Goal: Information Seeking & Learning: Learn about a topic

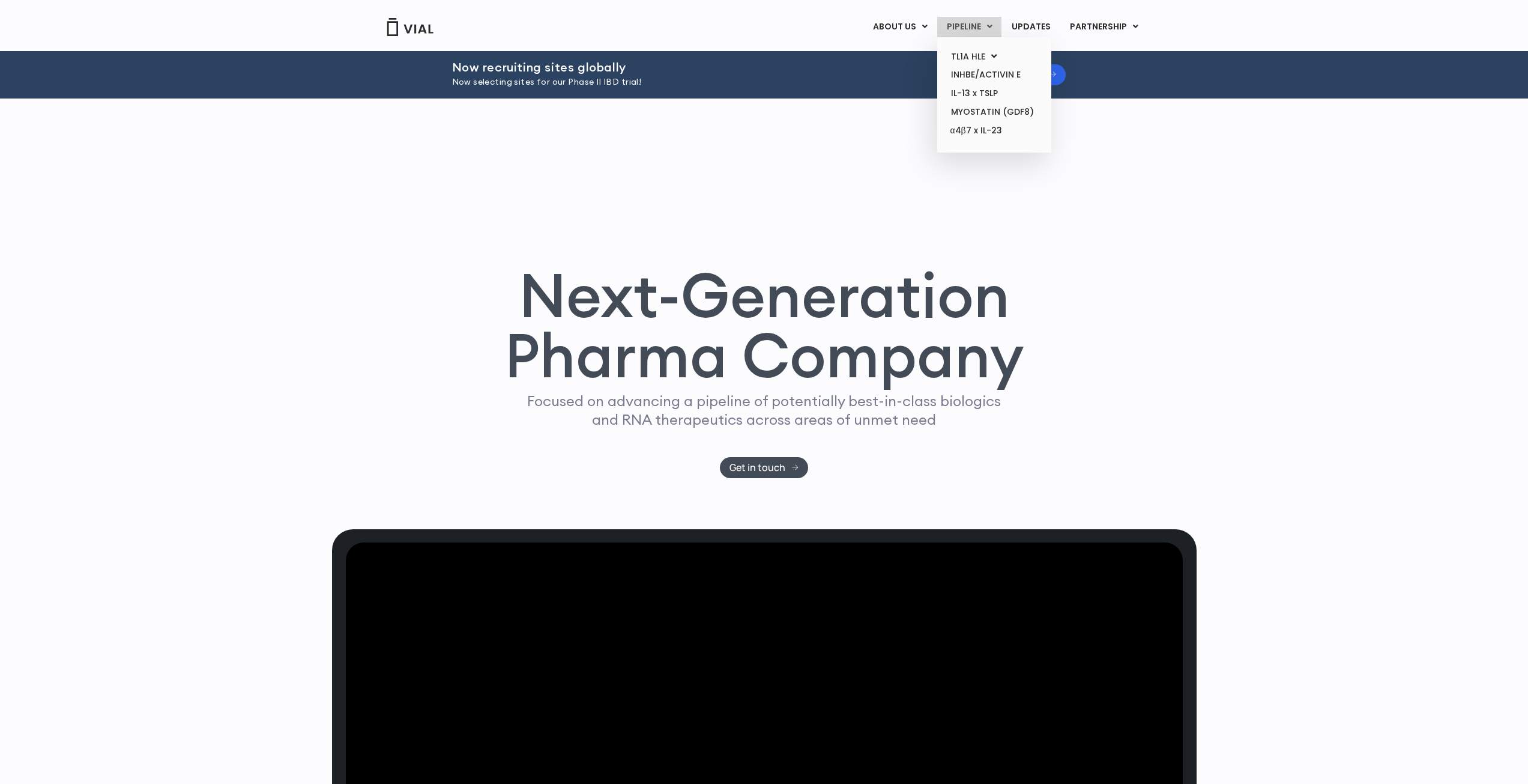
click at [974, 34] on link "PIPELINE" at bounding box center [970, 26] width 64 height 20
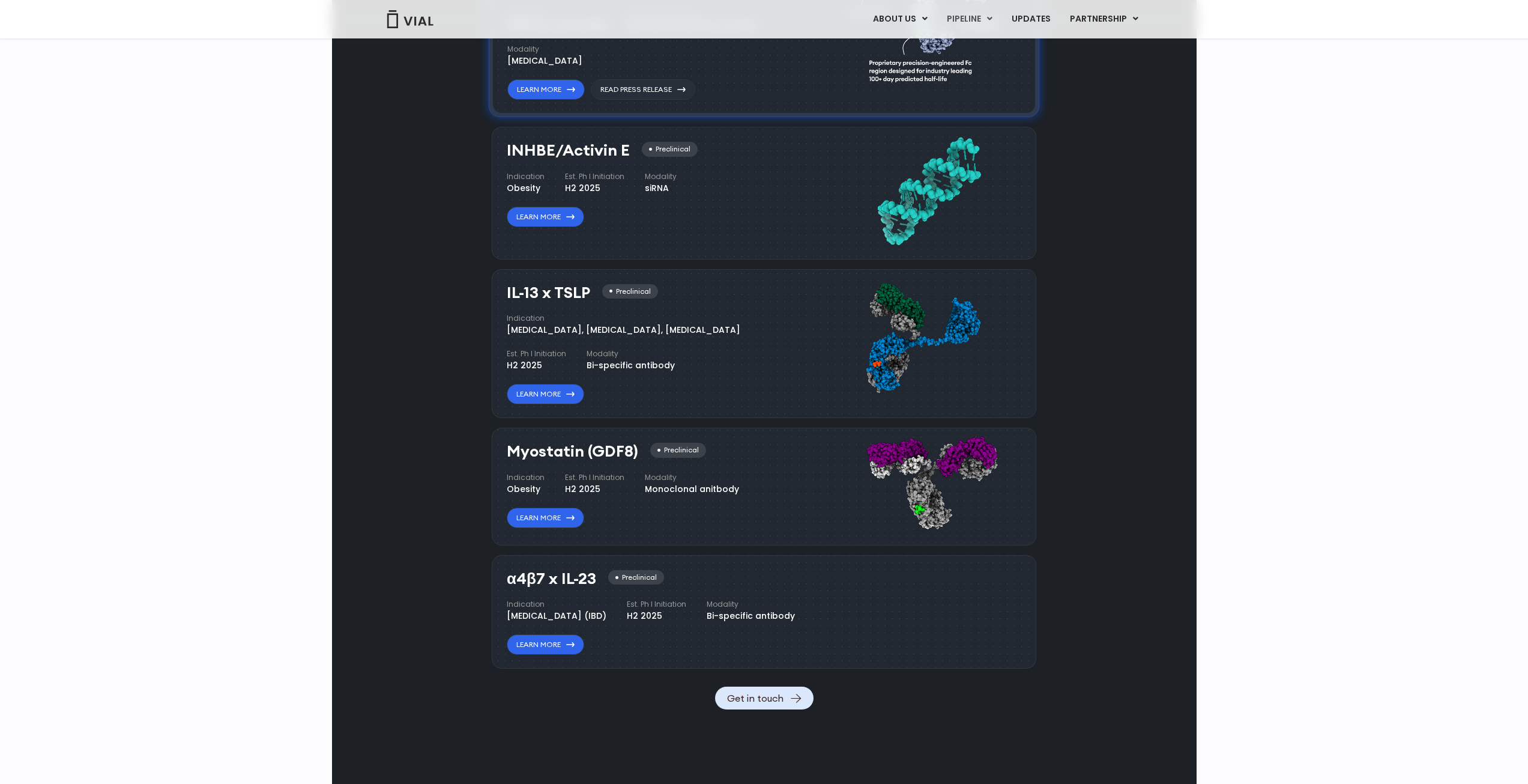
scroll to position [1070, 0]
drag, startPoint x: 502, startPoint y: 297, endPoint x: 589, endPoint y: 294, distance: 87.1
click at [589, 294] on div "IL-13 x TSLP Preclinical Indication Atopic Dermatitis, Asthma, Chronic Sinusiti…" at bounding box center [764, 343] width 544 height 150
copy h3 "IL-13 x TSLP"
click at [526, 395] on link "Learn More" at bounding box center [545, 393] width 78 height 20
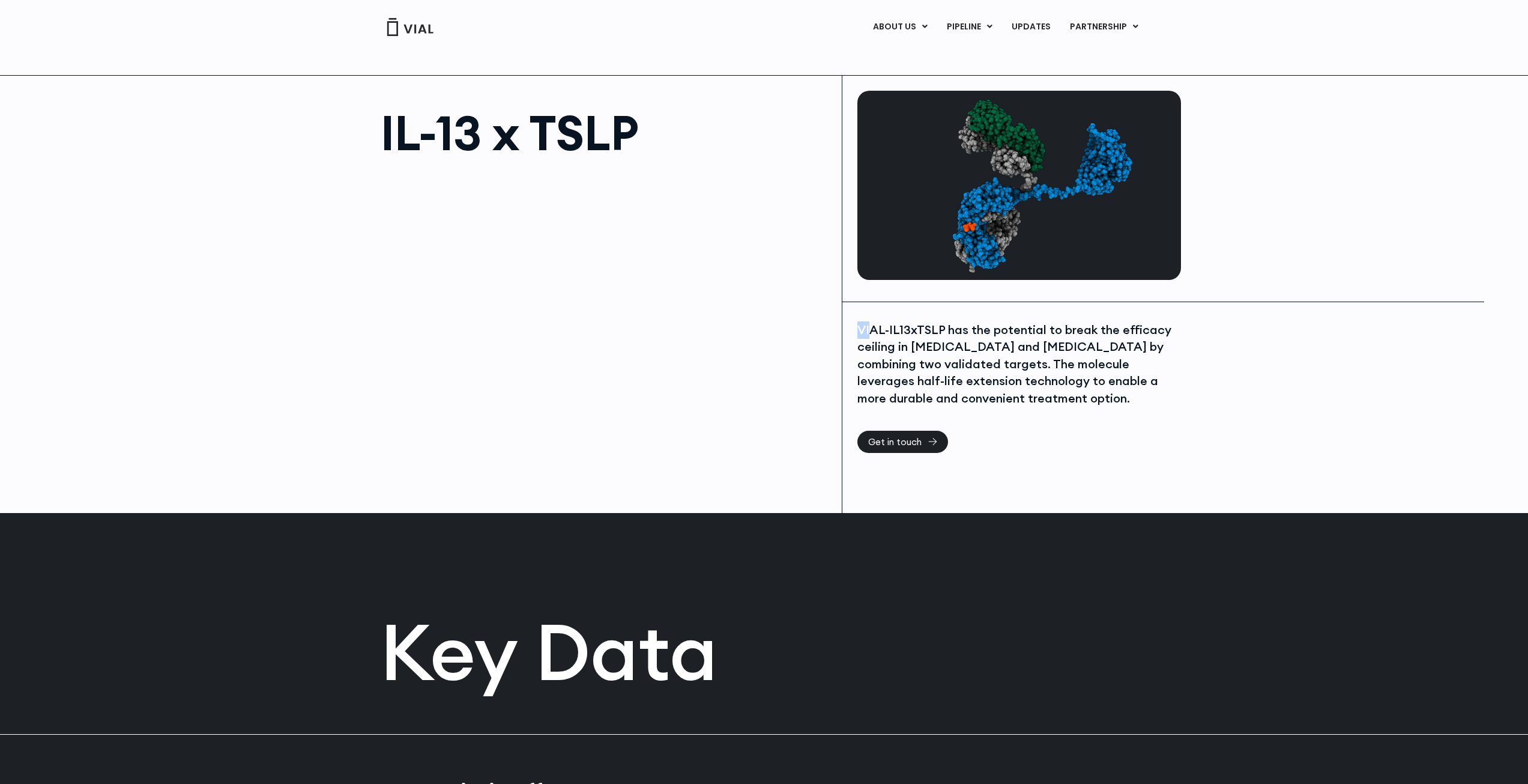
drag, startPoint x: 861, startPoint y: 328, endPoint x: 876, endPoint y: 328, distance: 15.0
click at [876, 328] on div "VIAL-IL13xTSLP has the potential to break the efficacy ceiling in asthma and at…" at bounding box center [1018, 364] width 321 height 86
click at [869, 330] on div "VIAL-IL13xTSLP has the potential to break the efficacy ceiling in asthma and at…" at bounding box center [1018, 364] width 321 height 86
drag, startPoint x: 383, startPoint y: 132, endPoint x: 487, endPoint y: 132, distance: 104.0
click at [487, 132] on h1 "IL-13 x TSLP" at bounding box center [605, 132] width 450 height 48
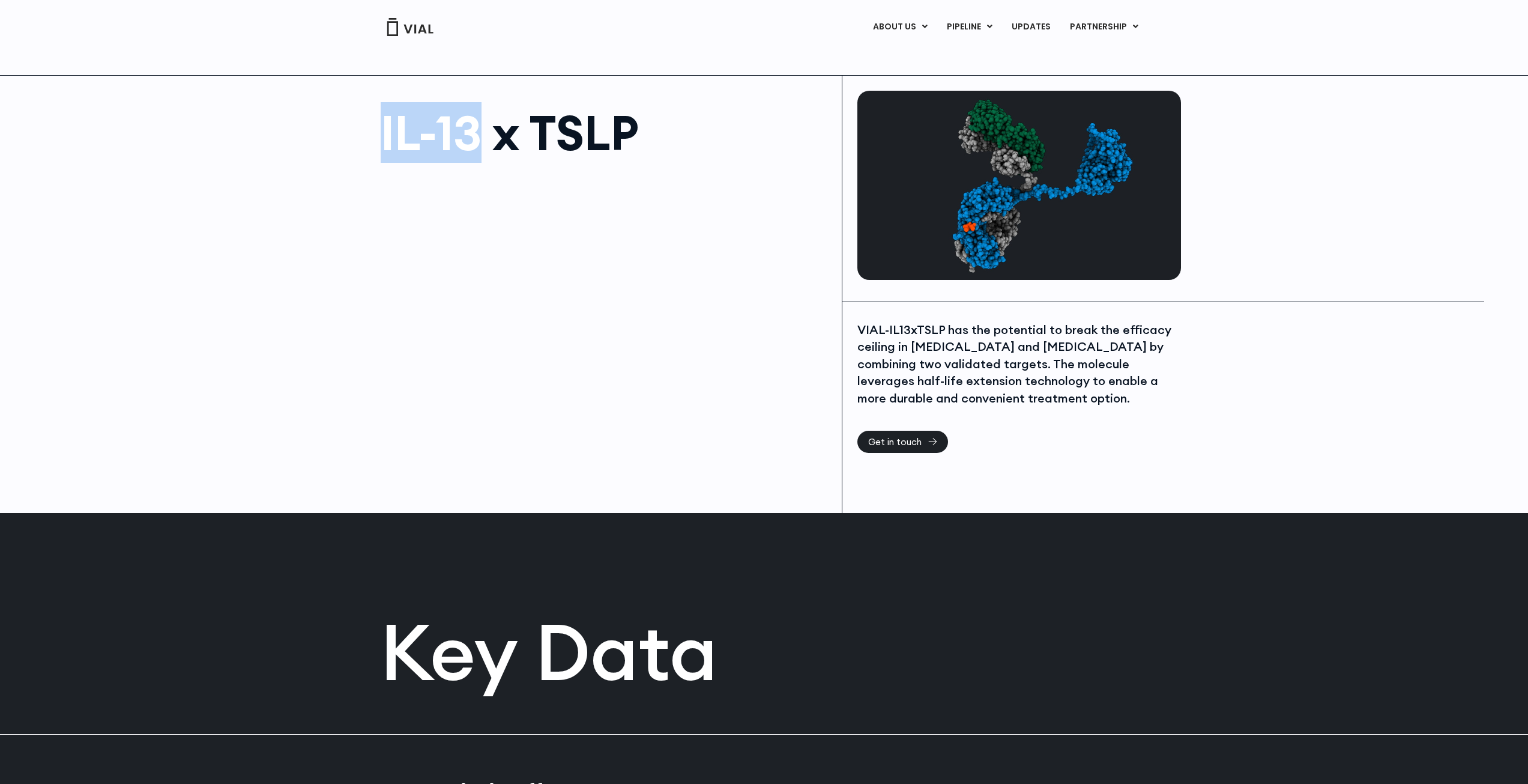
click at [456, 136] on h1 "IL-13 x TSLP" at bounding box center [605, 132] width 450 height 48
click at [1263, 220] on div "IL-13 x TSLP VIAL-IL13xTSLP has the potential to break the efficacy ceiling in …" at bounding box center [764, 294] width 1528 height 438
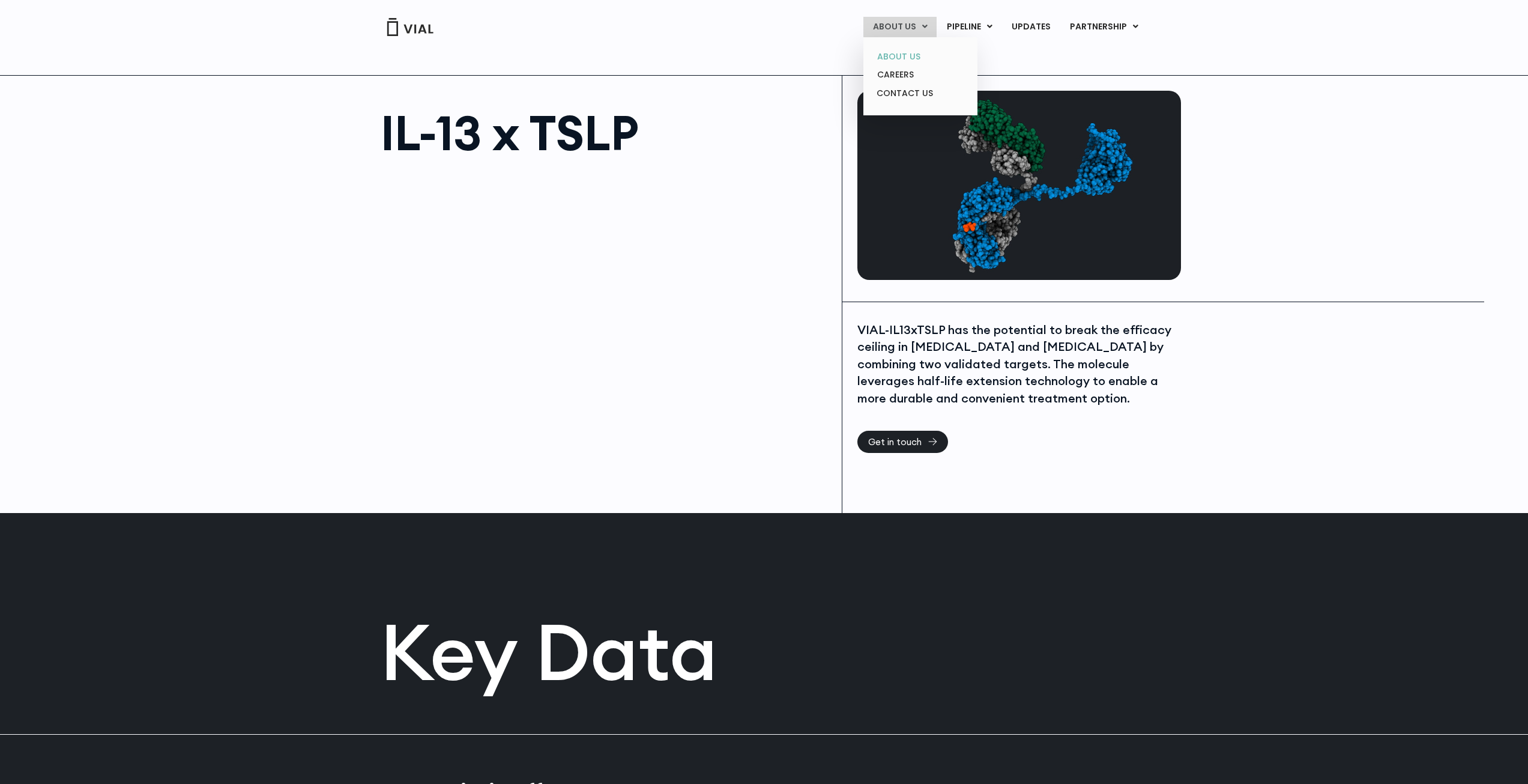
click at [917, 55] on link "ABOUT US" at bounding box center [920, 56] width 105 height 18
click at [436, 129] on h1 "IL-13 x TSLP" at bounding box center [605, 132] width 450 height 48
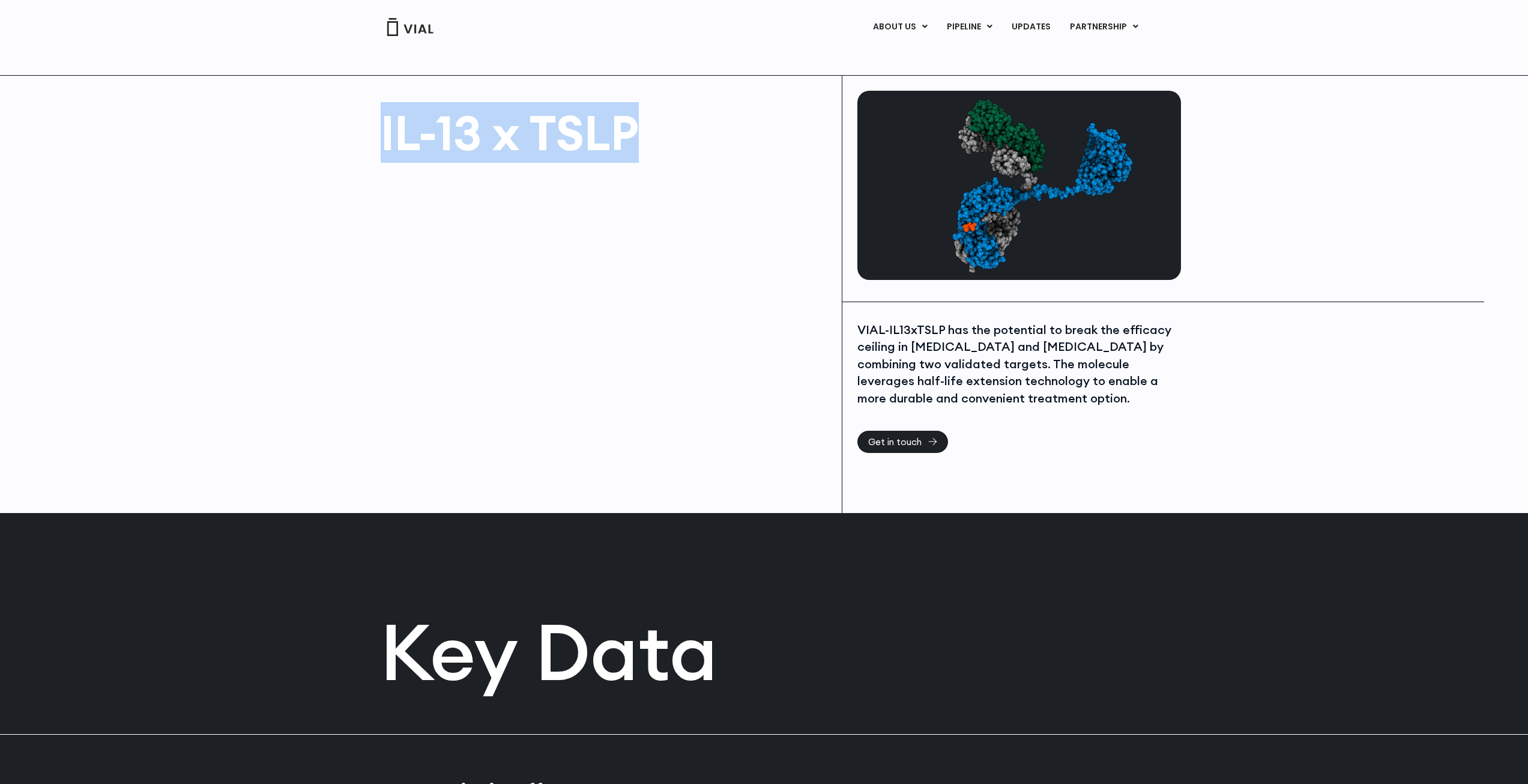
click at [436, 129] on h1 "IL-13 x TSLP" at bounding box center [605, 132] width 450 height 48
copy div "IL-13 x TSLP"
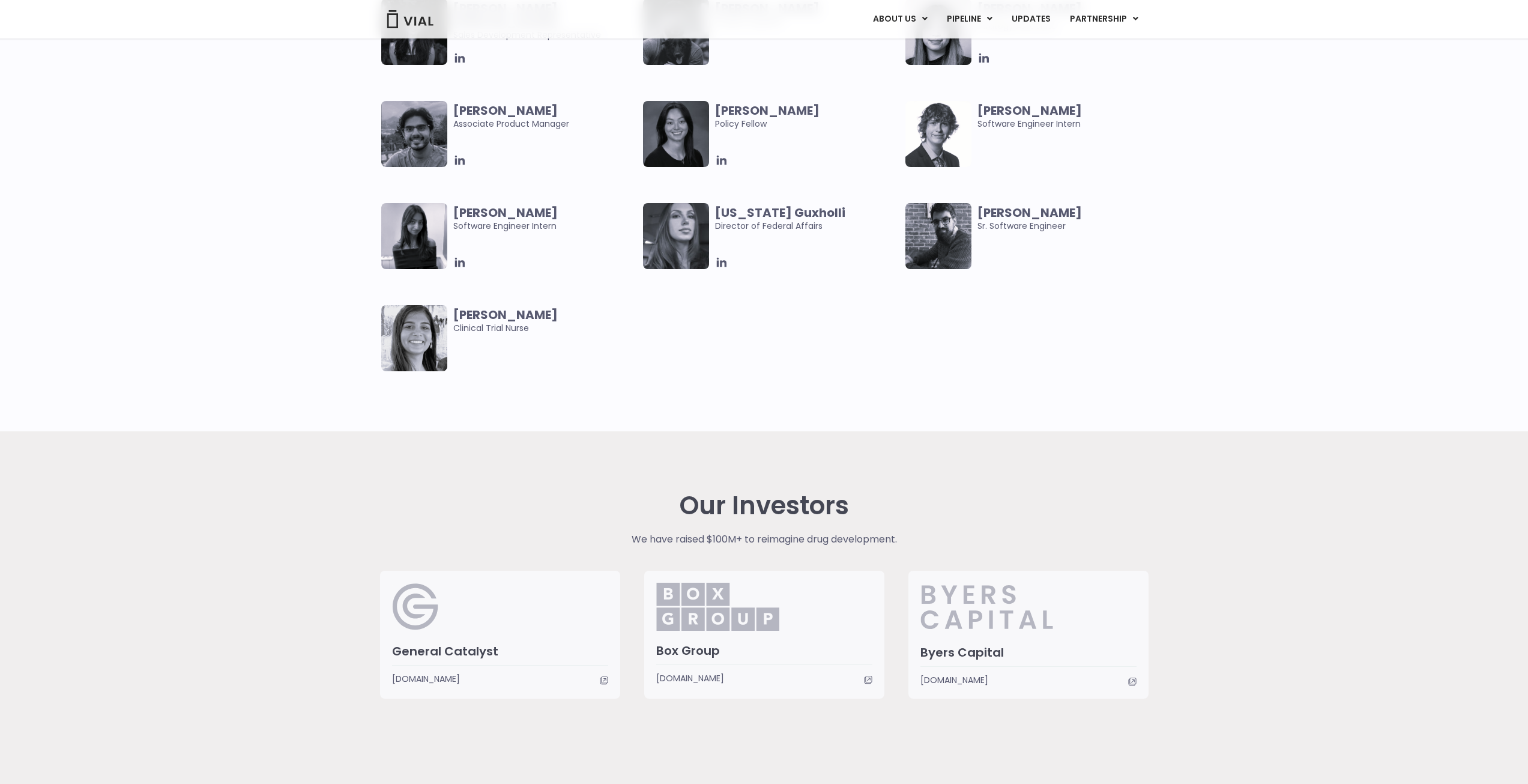
scroll to position [2298, 0]
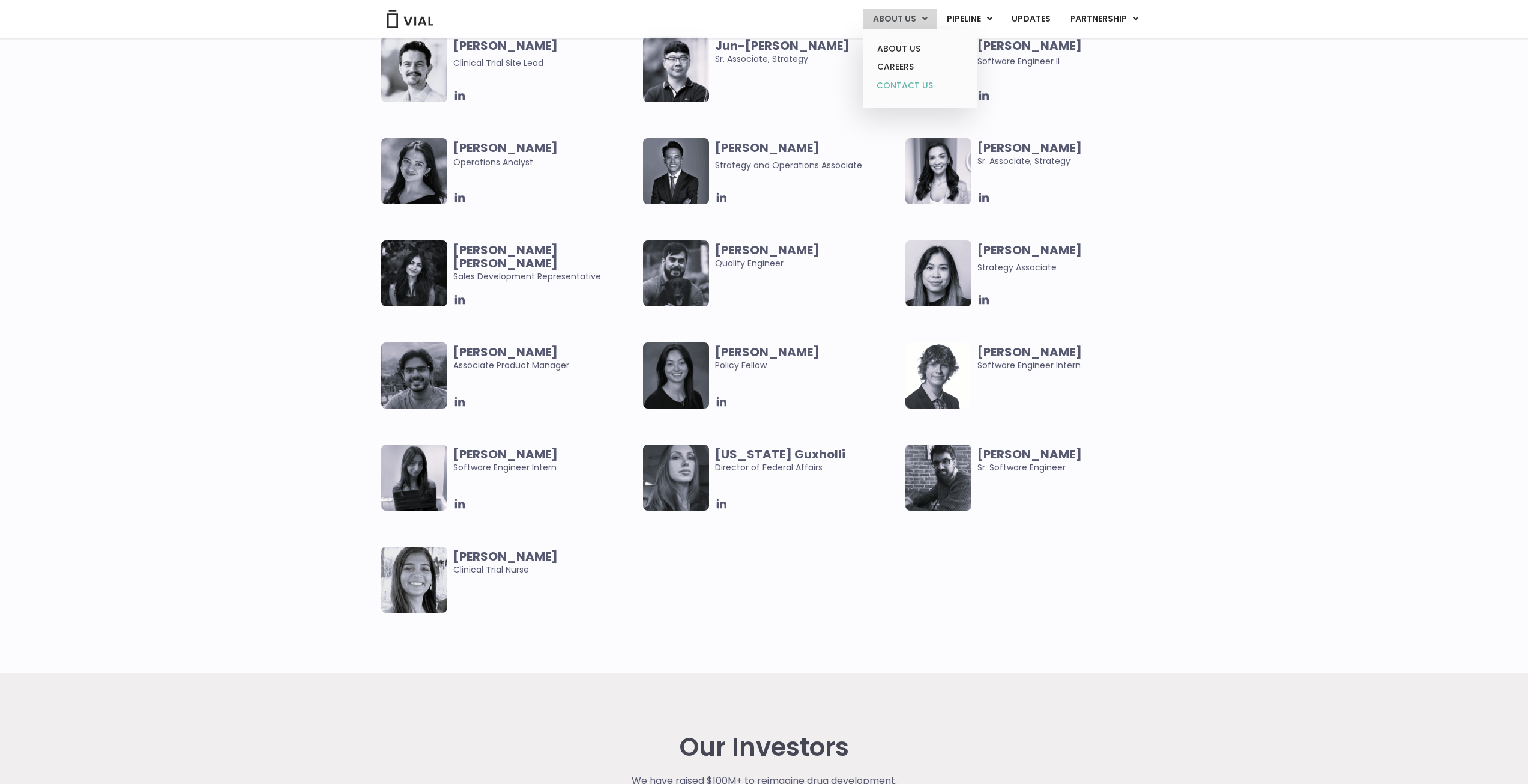
click at [917, 86] on link "CONTACT US" at bounding box center [920, 86] width 105 height 19
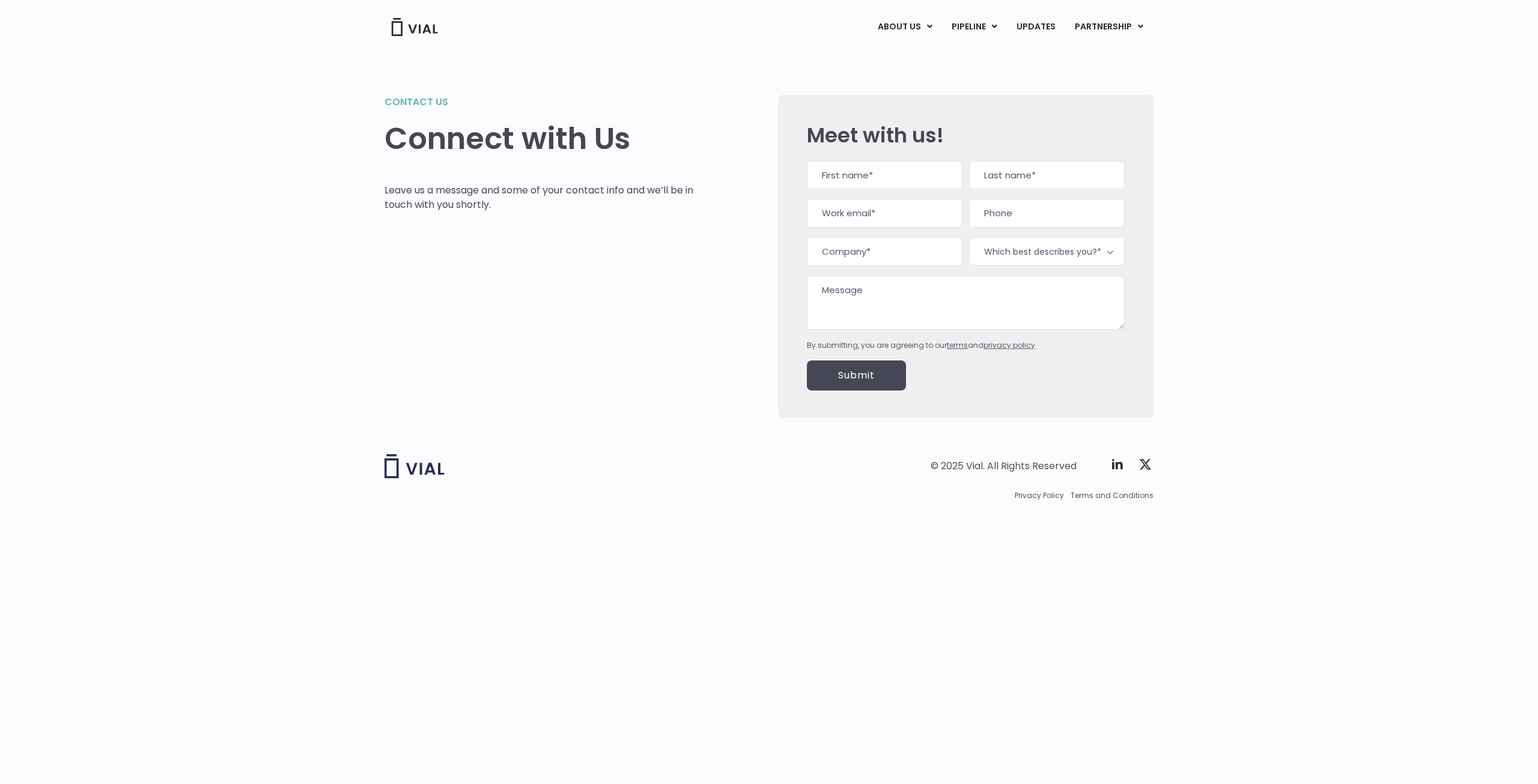
click at [1284, 376] on div "Contact us Connect with Us Leave us a message and some of your contact info and…" at bounding box center [769, 242] width 1538 height 382
click at [985, 28] on link "PIPELINE" at bounding box center [974, 26] width 64 height 20
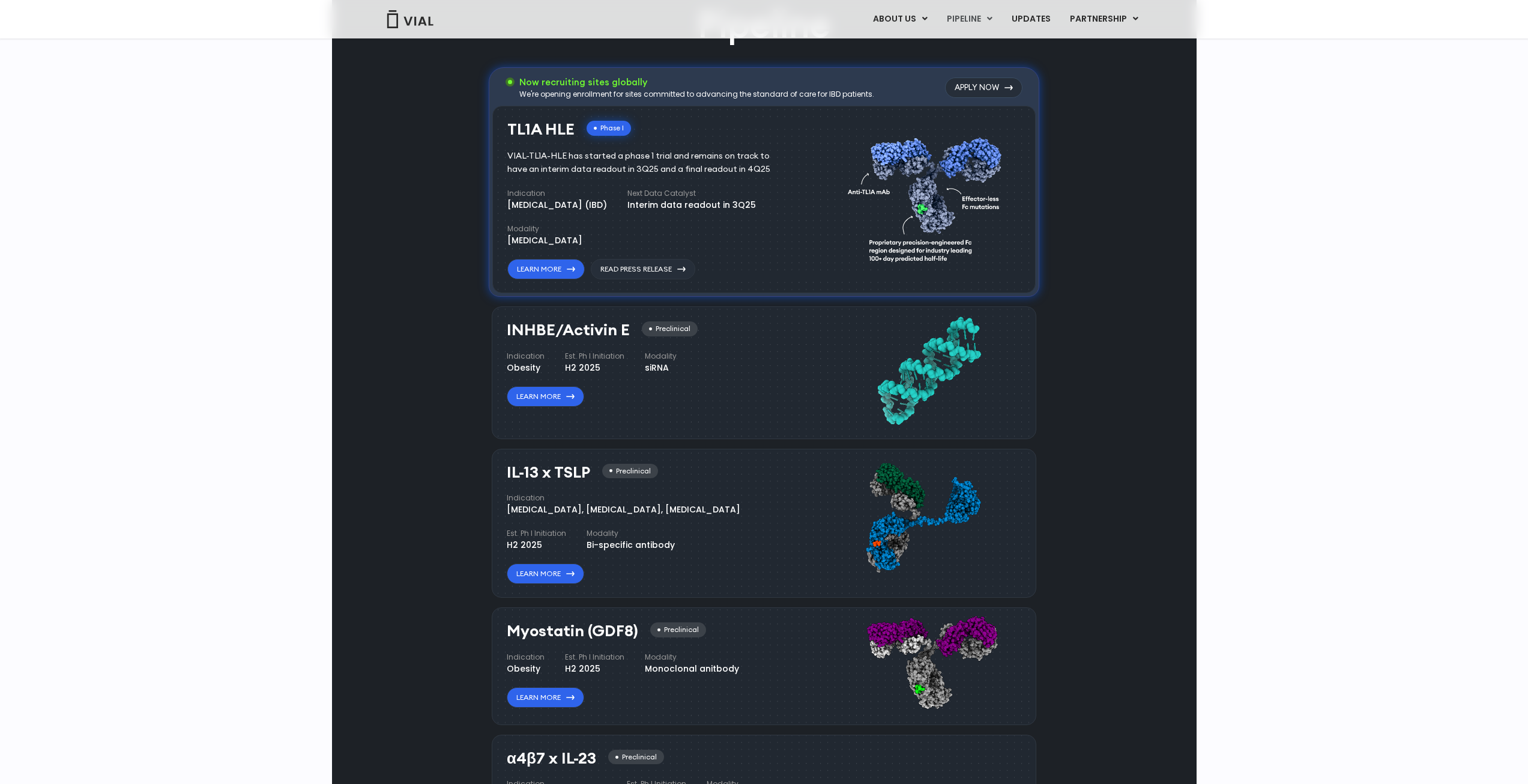
click at [989, 82] on link "IL-13 x TSLP" at bounding box center [994, 85] width 105 height 18
drag, startPoint x: 504, startPoint y: 475, endPoint x: 537, endPoint y: 475, distance: 33.0
click at [537, 475] on div "IL-13 x TSLP Preclinical Indication [MEDICAL_DATA], [MEDICAL_DATA], [MEDICAL_DA…" at bounding box center [764, 524] width 544 height 150
copy h3 "IL-13"
